Goal: Task Accomplishment & Management: Use online tool/utility

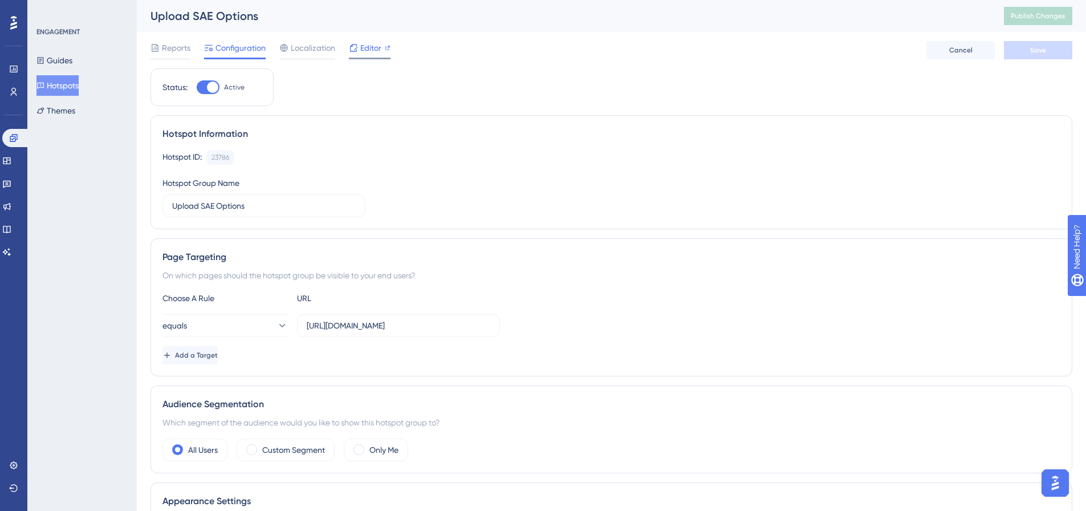
click at [364, 51] on span "Editor" at bounding box center [370, 48] width 21 height 14
click at [375, 50] on span "Editor" at bounding box center [370, 48] width 21 height 14
click at [72, 83] on button "Hotspots" at bounding box center [57, 85] width 42 height 21
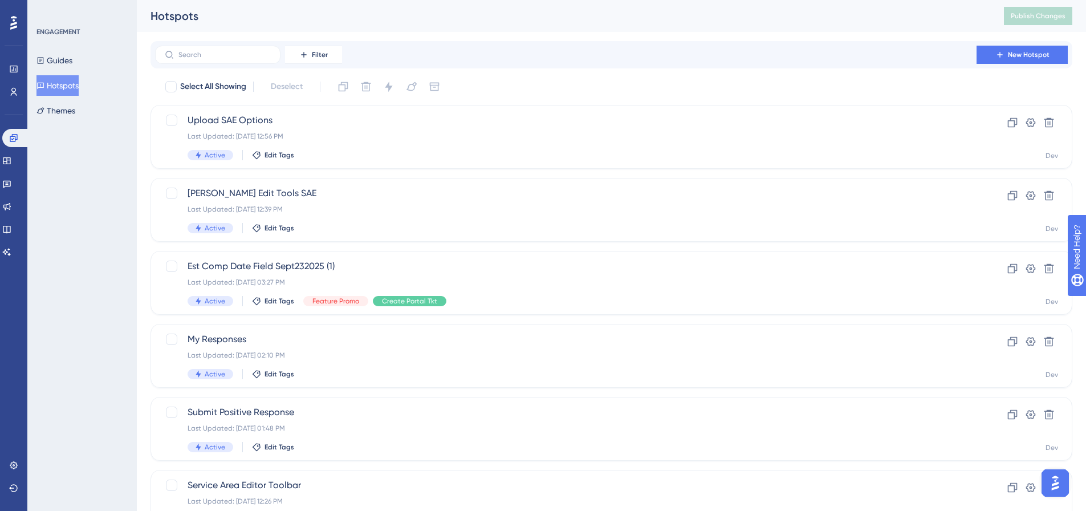
click at [76, 89] on button "Hotspots" at bounding box center [57, 85] width 42 height 21
click at [63, 79] on button "Hotspots" at bounding box center [57, 85] width 42 height 21
click at [56, 84] on button "Hotspots" at bounding box center [57, 85] width 42 height 21
click at [1027, 56] on span "New Hotspot" at bounding box center [1029, 54] width 42 height 9
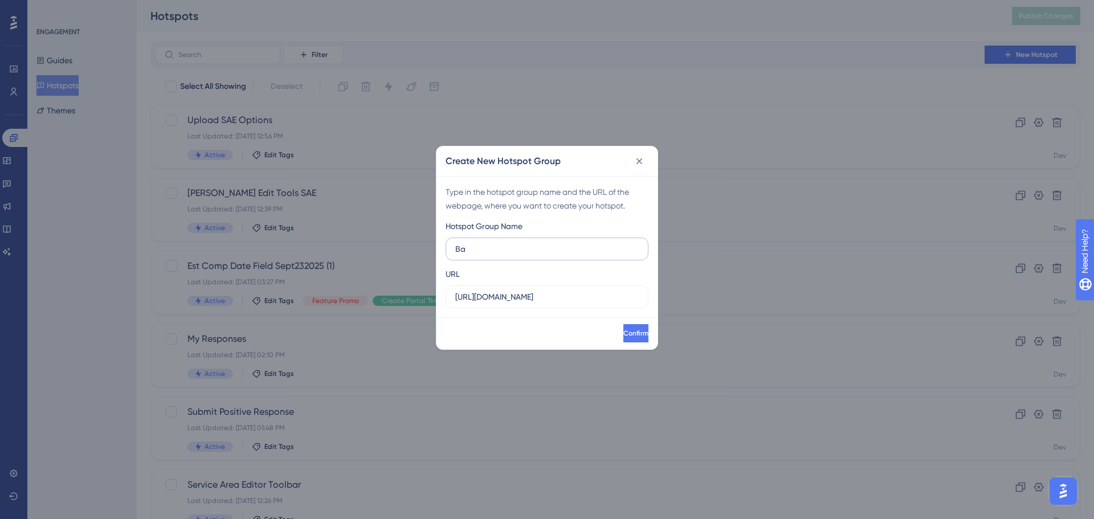
type input "B"
type input "Map Layers"
click at [293, 300] on div "Create New Hotspot Group Type in the hotspot group name and the URL of the webp…" at bounding box center [547, 259] width 1094 height 519
paste input "/ui/map/editor/sa"
type input "[URL][DOMAIN_NAME]"
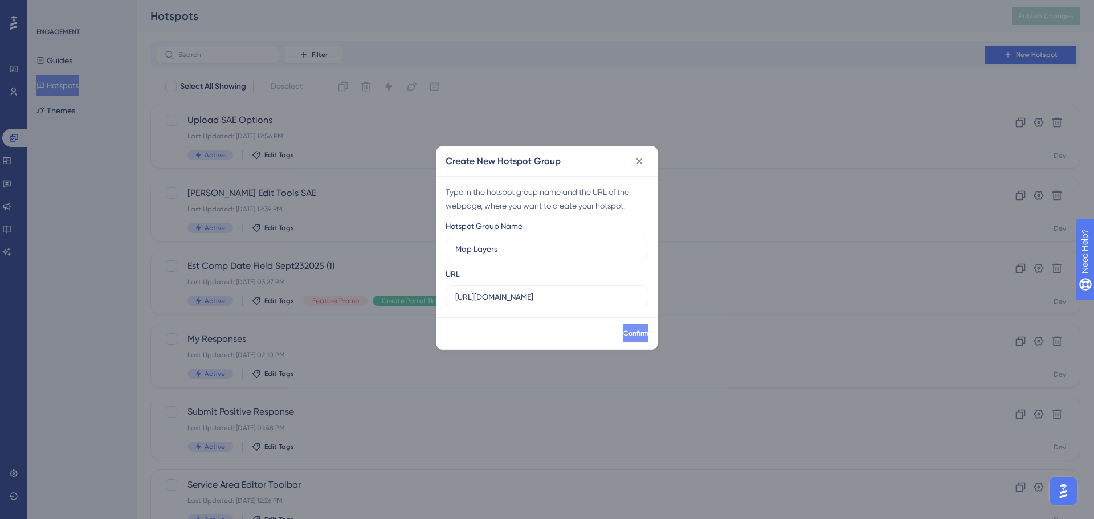
click at [630, 335] on button "Confirm" at bounding box center [636, 333] width 25 height 18
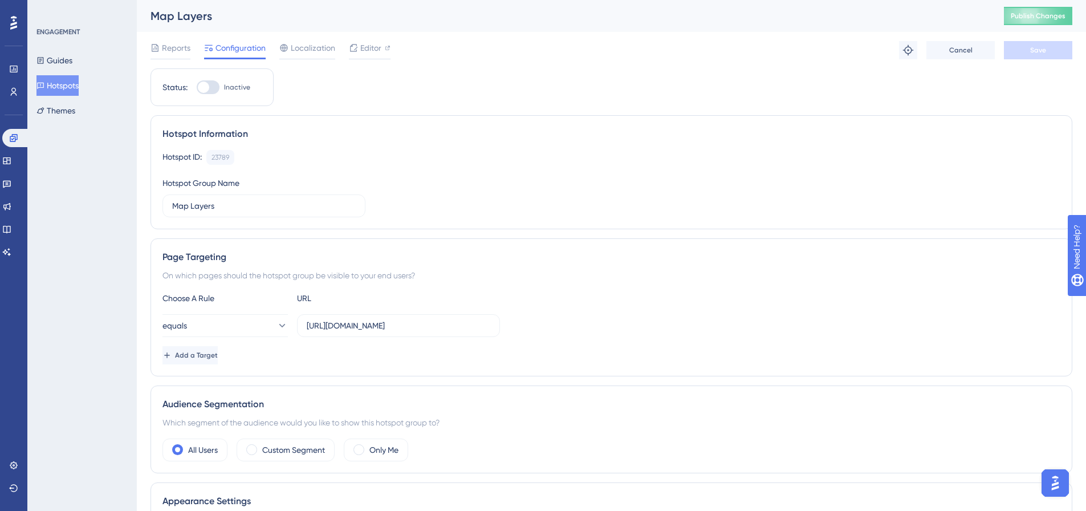
click at [218, 88] on div at bounding box center [208, 87] width 23 height 14
click at [197, 88] on input "Inactive" at bounding box center [196, 87] width 1 height 1
checkbox input "true"
click at [1048, 52] on button "Save" at bounding box center [1038, 50] width 68 height 18
click at [1029, 21] on button "Publish Changes" at bounding box center [1038, 16] width 68 height 18
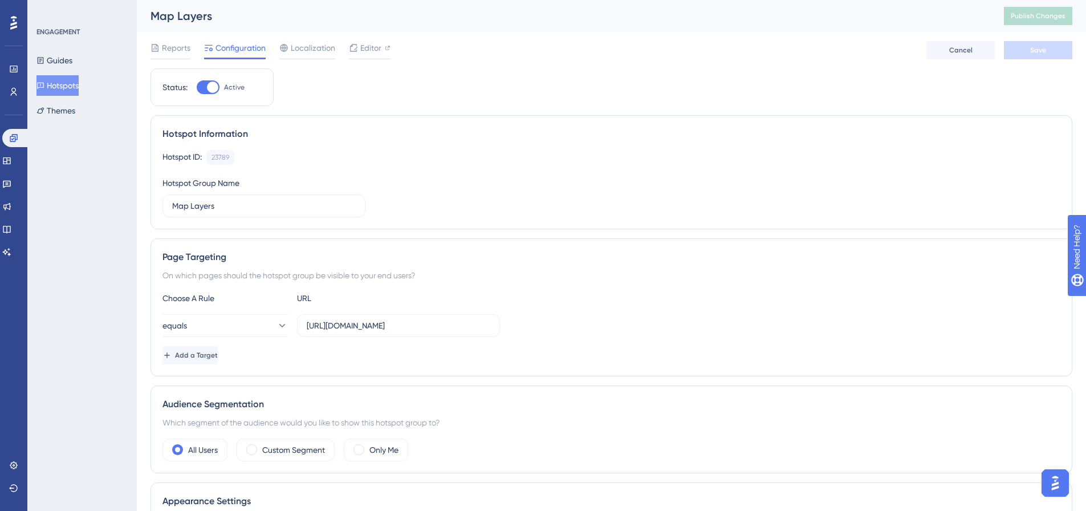
click at [67, 77] on button "Hotspots" at bounding box center [57, 85] width 42 height 21
